Goal: Information Seeking & Learning: Learn about a topic

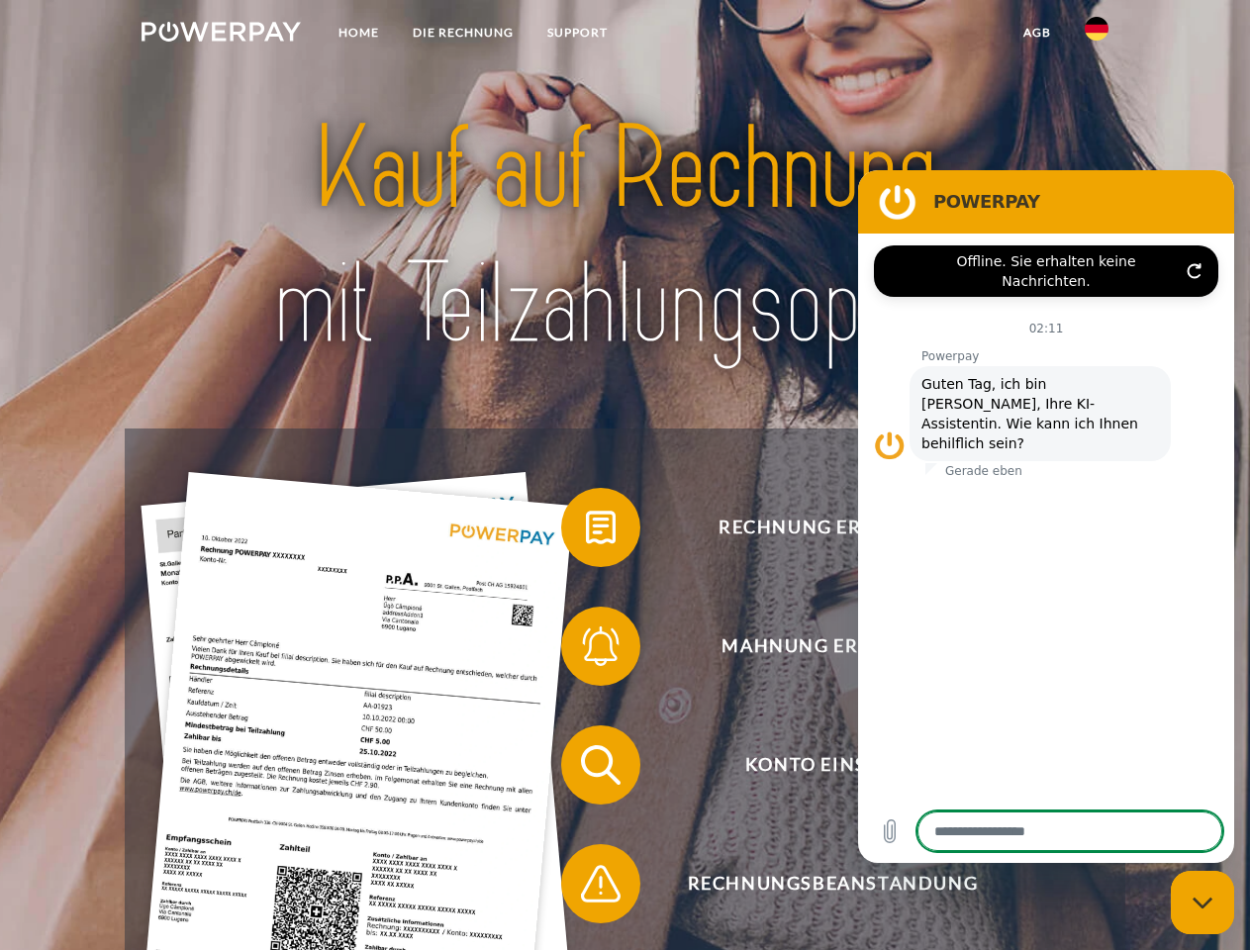
click at [221, 35] on img at bounding box center [221, 32] width 159 height 20
click at [1097, 35] on img at bounding box center [1097, 29] width 24 height 24
click at [1036, 33] on link "agb" at bounding box center [1037, 33] width 61 height 36
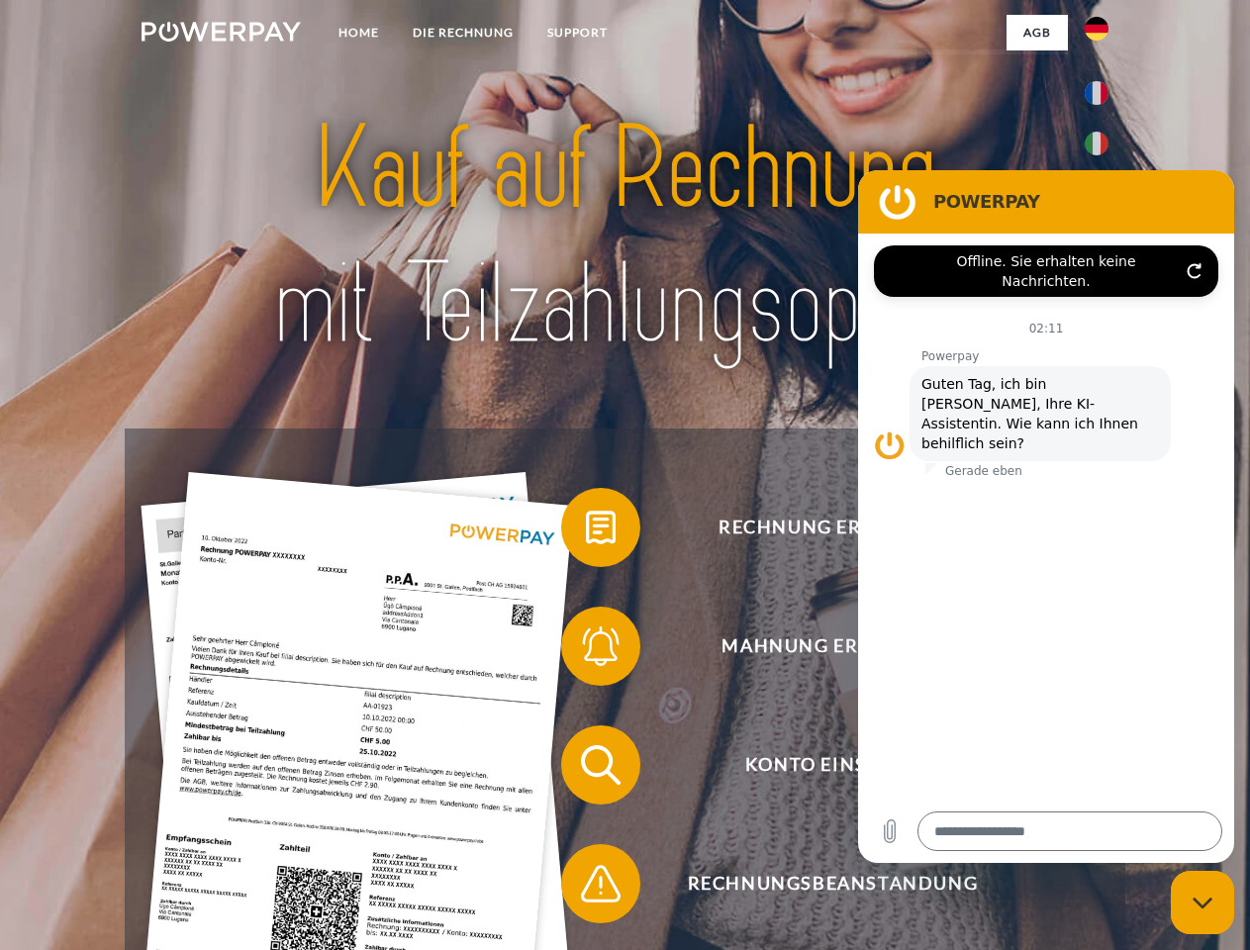
click at [586, 531] on span at bounding box center [571, 527] width 99 height 99
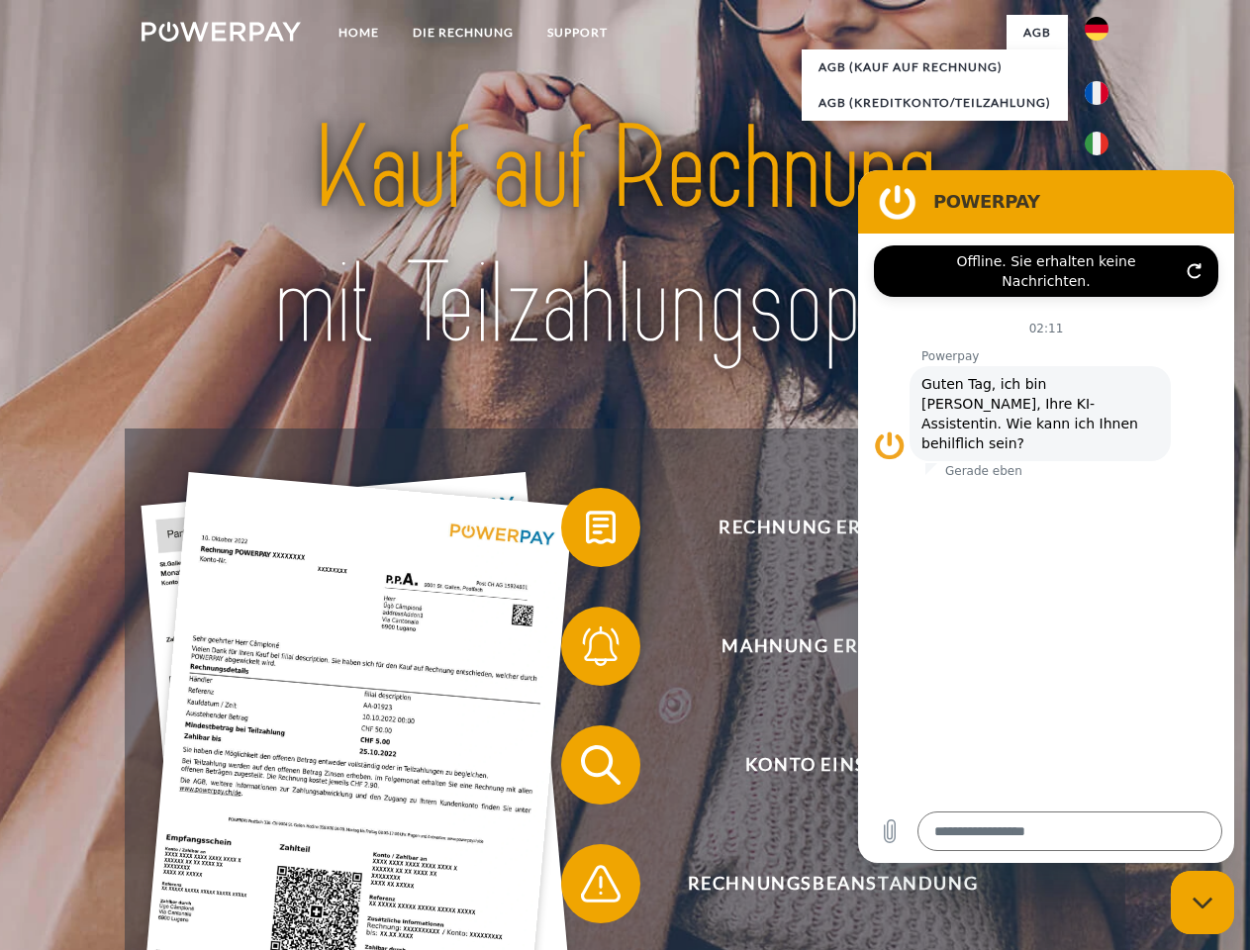
click at [586, 650] on span at bounding box center [571, 646] width 99 height 99
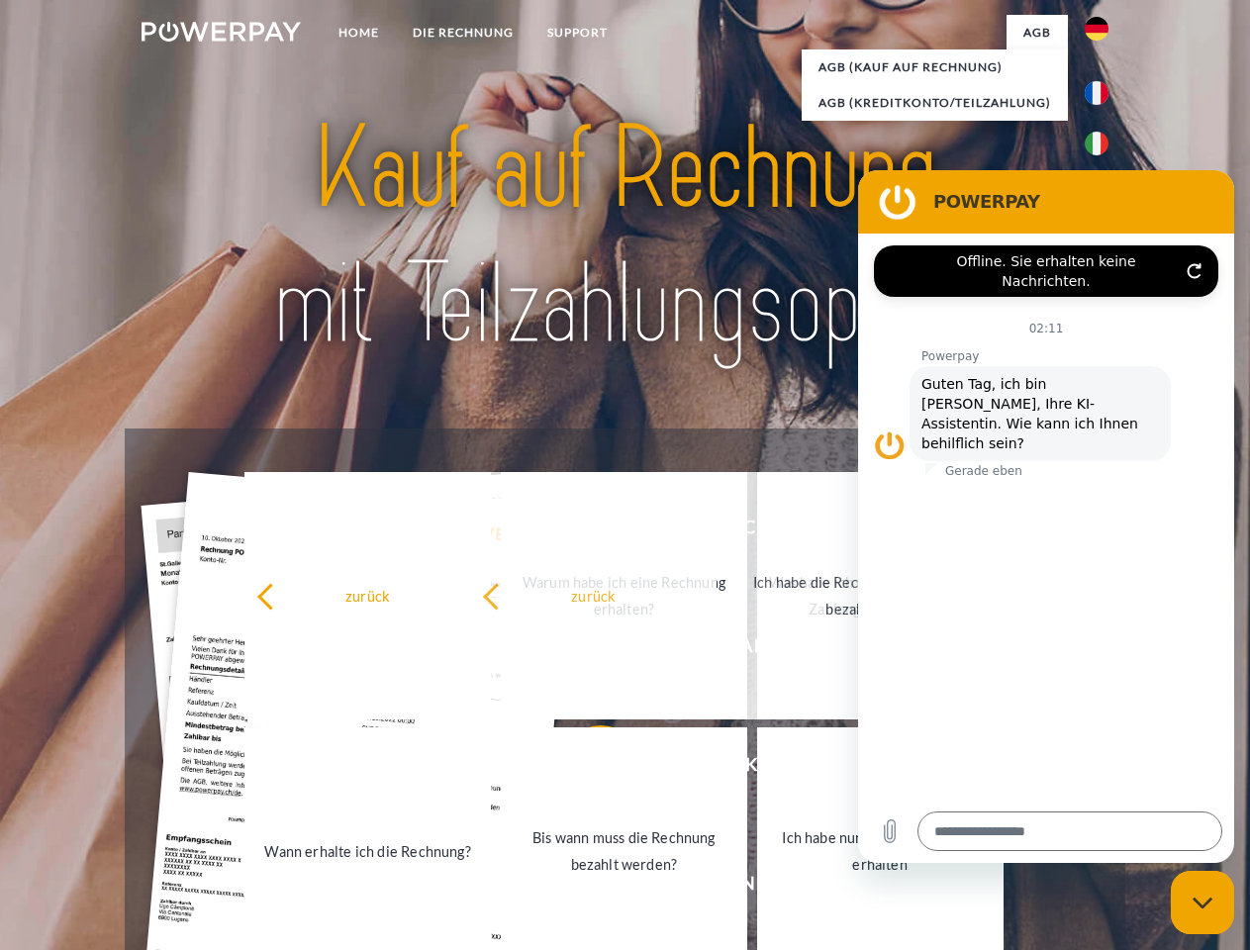
click at [586, 888] on div "zurück Warum habe ich eine Rechnung erhalten? Was habe ich noch offen, ist mein…" at bounding box center [625, 723] width 800 height 511
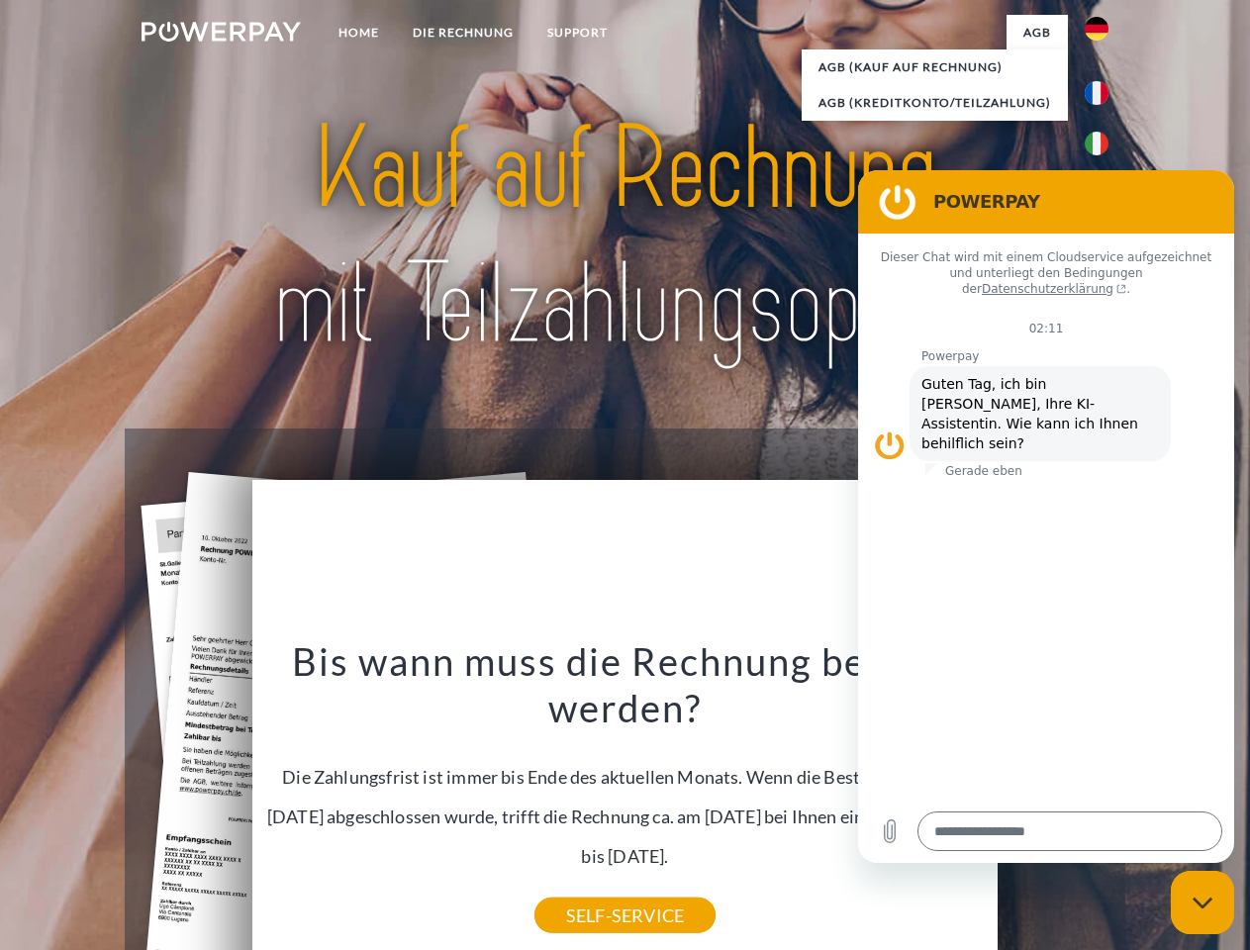
click at [1203, 903] on icon "Messaging-Fenster schließen" at bounding box center [1203, 903] width 21 height 13
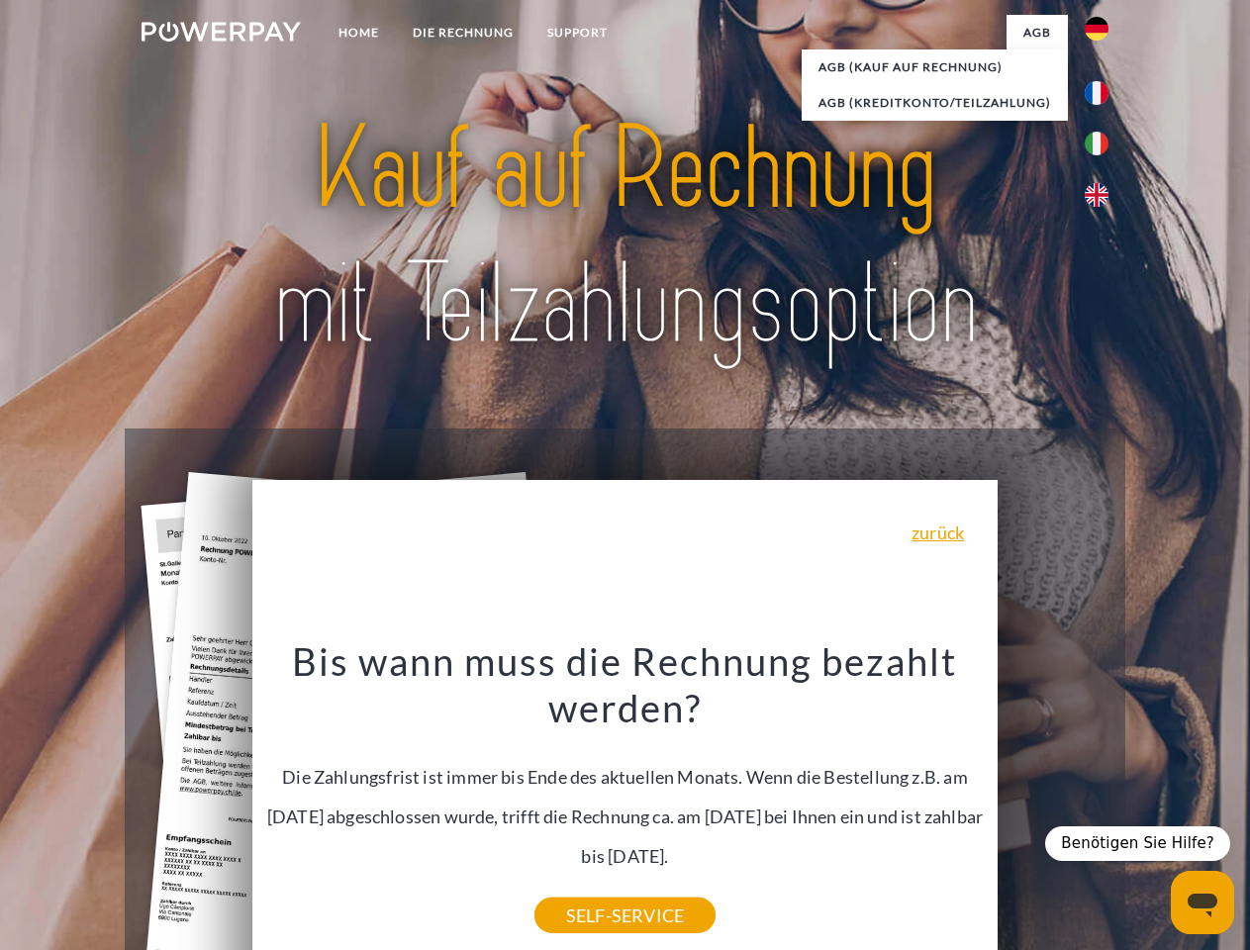
type textarea "*"
